Goal: Task Accomplishment & Management: Manage account settings

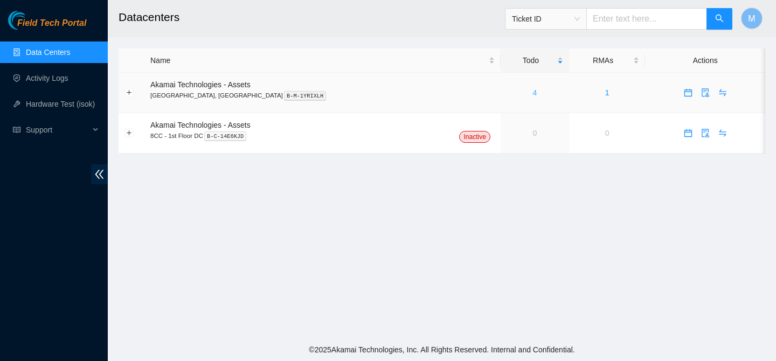
click at [533, 95] on link "4" at bounding box center [535, 92] width 4 height 9
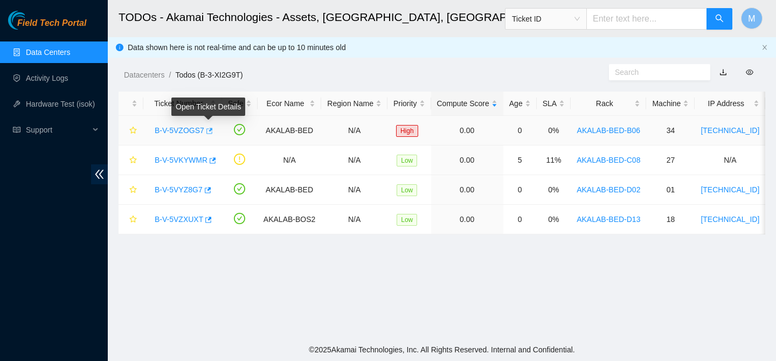
click at [211, 132] on icon "button" at bounding box center [209, 131] width 8 height 8
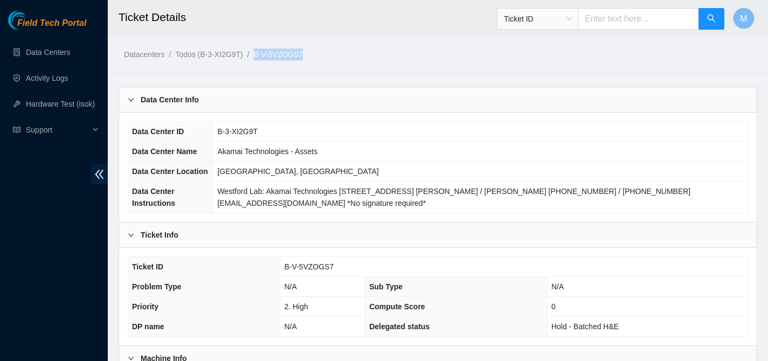
drag, startPoint x: 327, startPoint y: 55, endPoint x: 261, endPoint y: 56, distance: 65.2
click at [261, 56] on ol "Datacenters / Todos (B-3-XI2G9T) / B-V-5VZOGS7 /" at bounding box center [363, 55] width 479 height 12
copy ol "B-V-5VZOGS7"
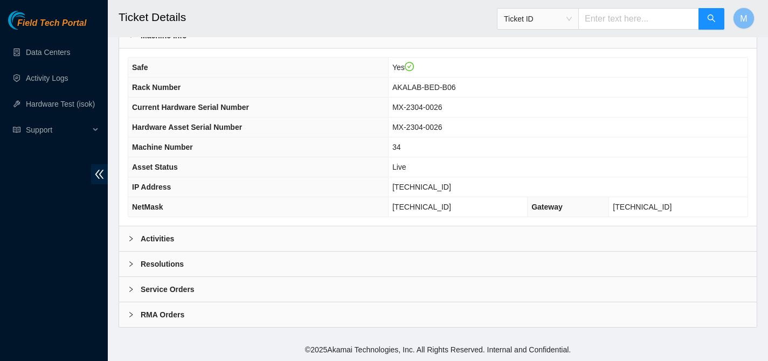
click at [131, 245] on div "Activities" at bounding box center [438, 238] width 638 height 25
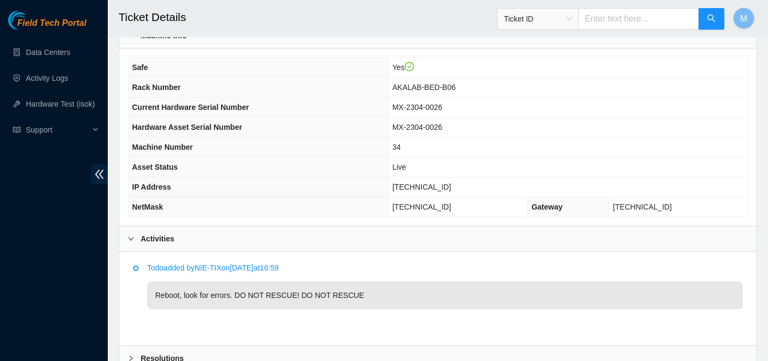
scroll to position [0, 0]
